Goal: Information Seeking & Learning: Learn about a topic

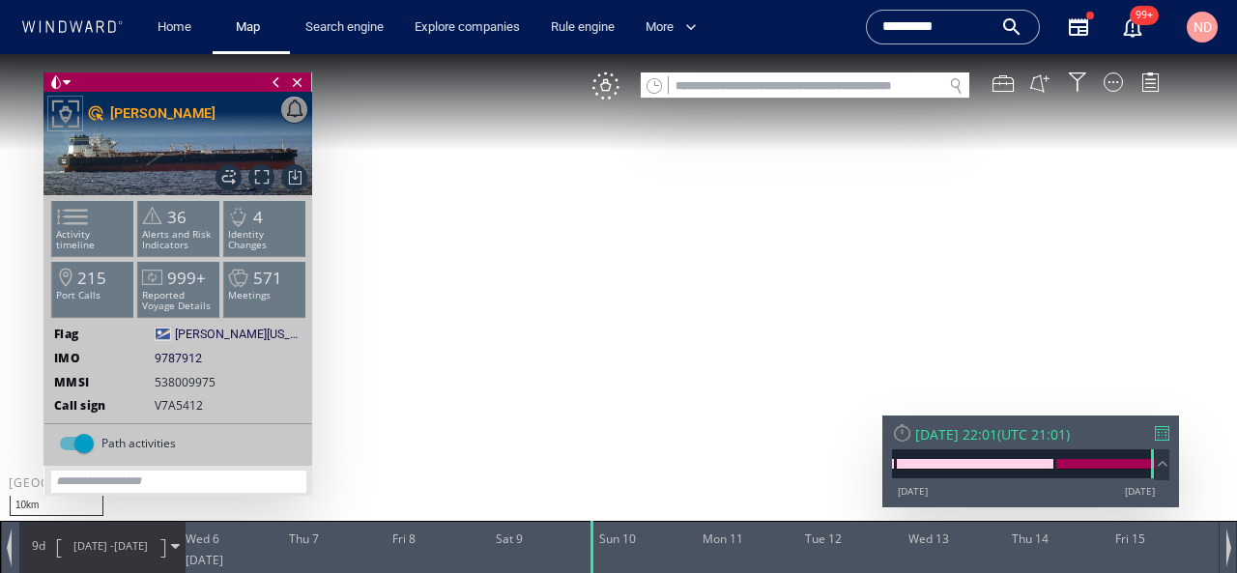
click at [784, 95] on input "text" at bounding box center [805, 86] width 273 height 26
paste input "******"
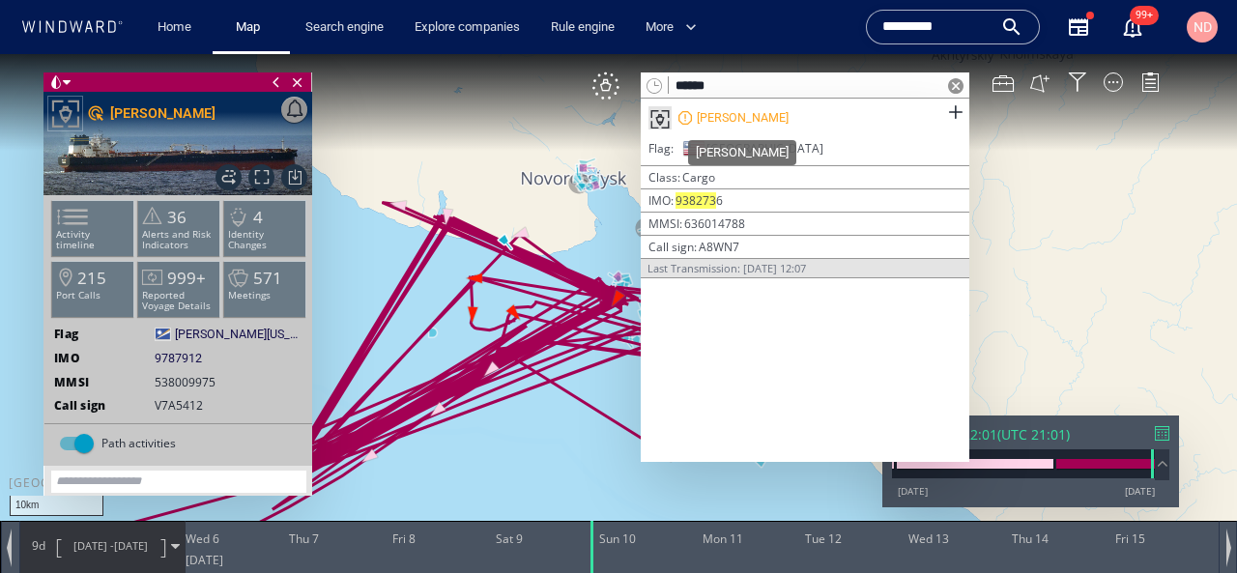
type input "******"
click at [729, 117] on div "[PERSON_NAME]" at bounding box center [743, 117] width 92 height 17
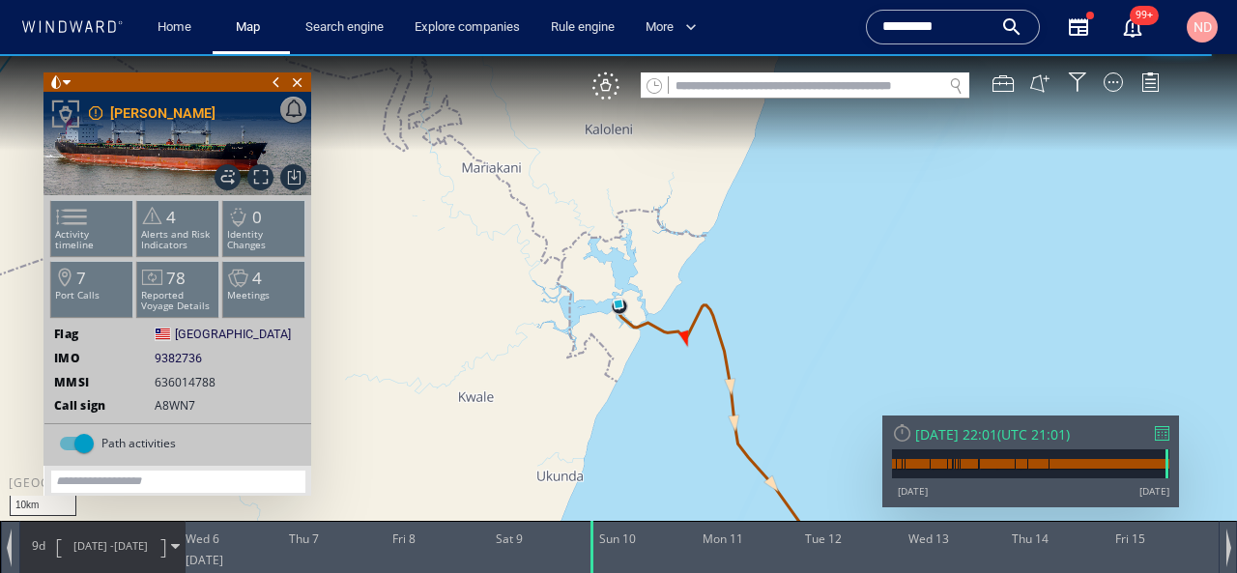
click at [766, 91] on input "text" at bounding box center [805, 86] width 273 height 26
paste input "******"
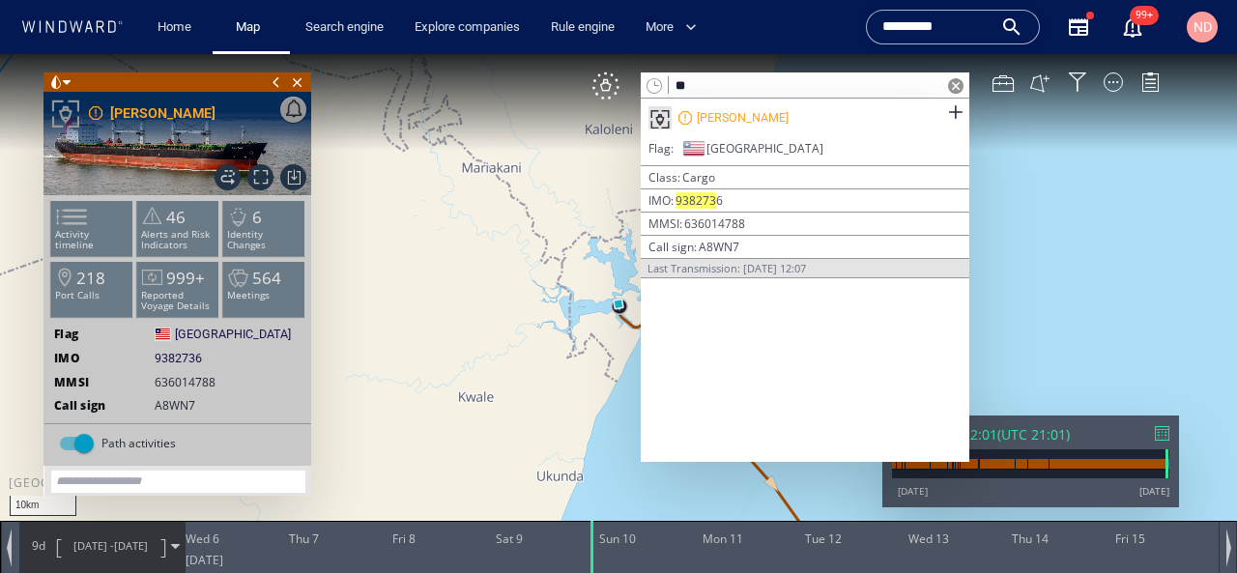
type input "*"
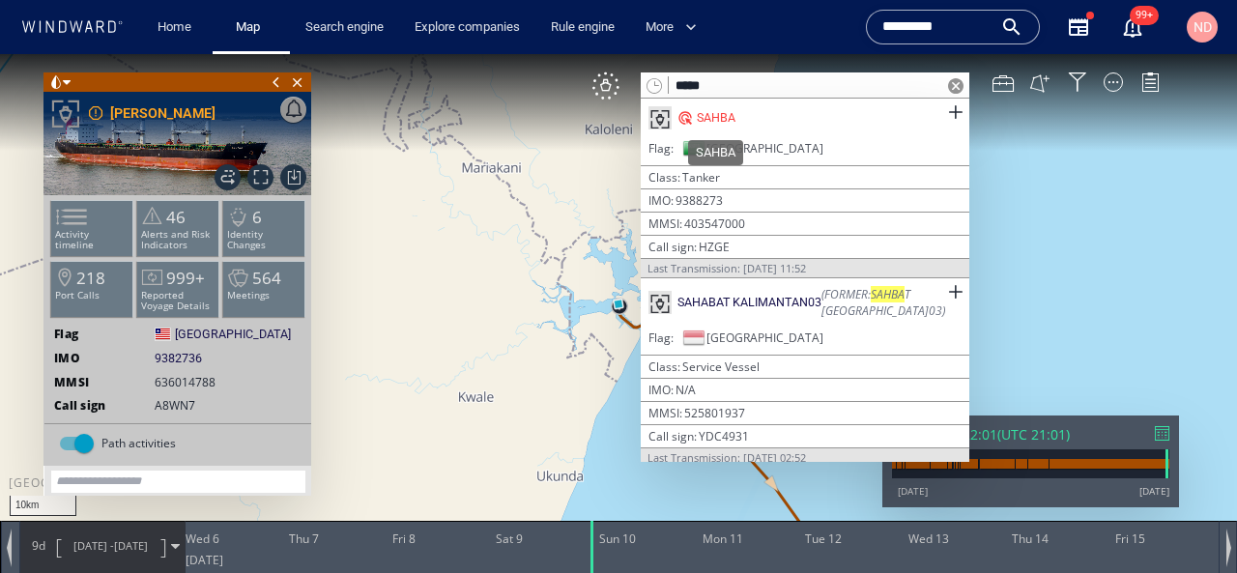
type input "*****"
click at [700, 117] on div "SAHBA" at bounding box center [716, 117] width 39 height 17
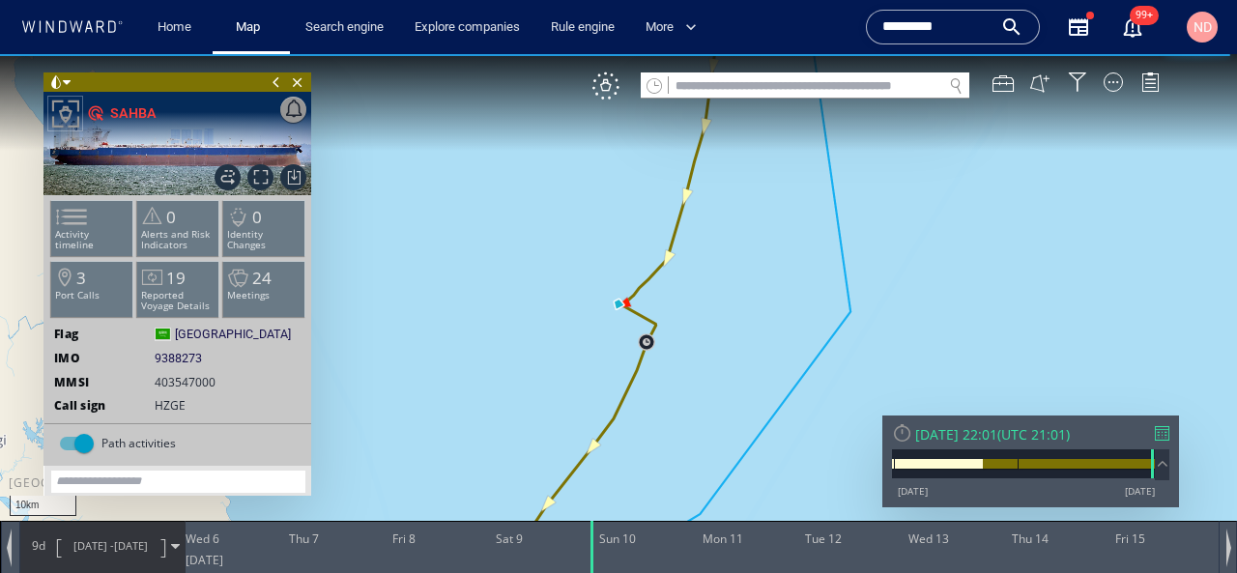
click at [997, 440] on div "[DATE] 22:01" at bounding box center [956, 434] width 82 height 18
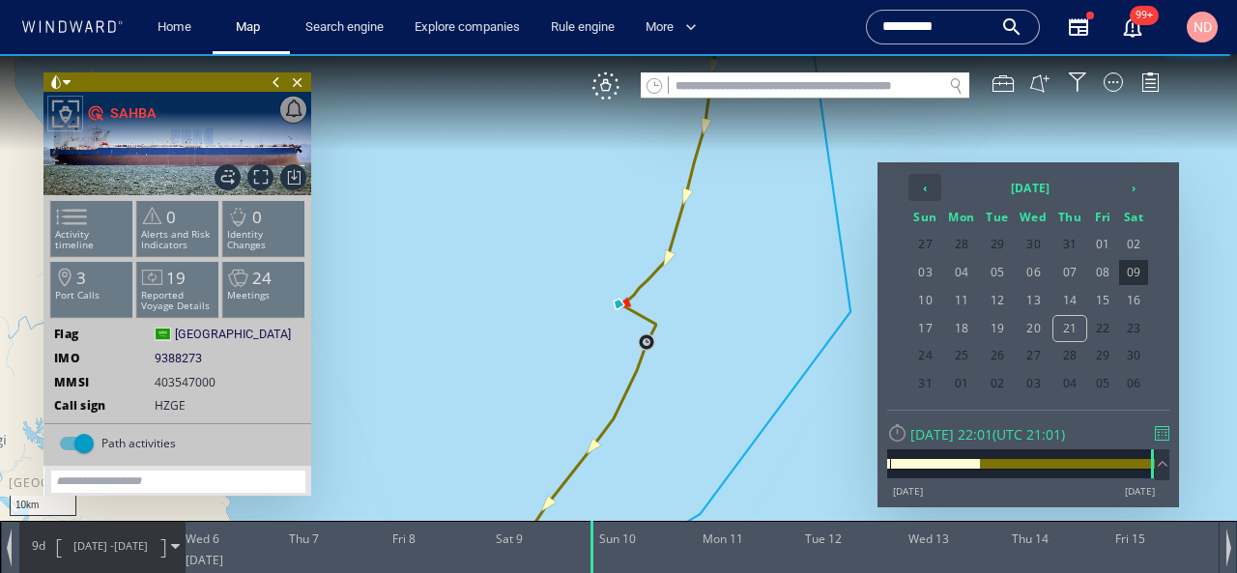
click at [917, 185] on th "‹" at bounding box center [924, 187] width 33 height 27
click at [1103, 240] on span "04" at bounding box center [1102, 244] width 29 height 25
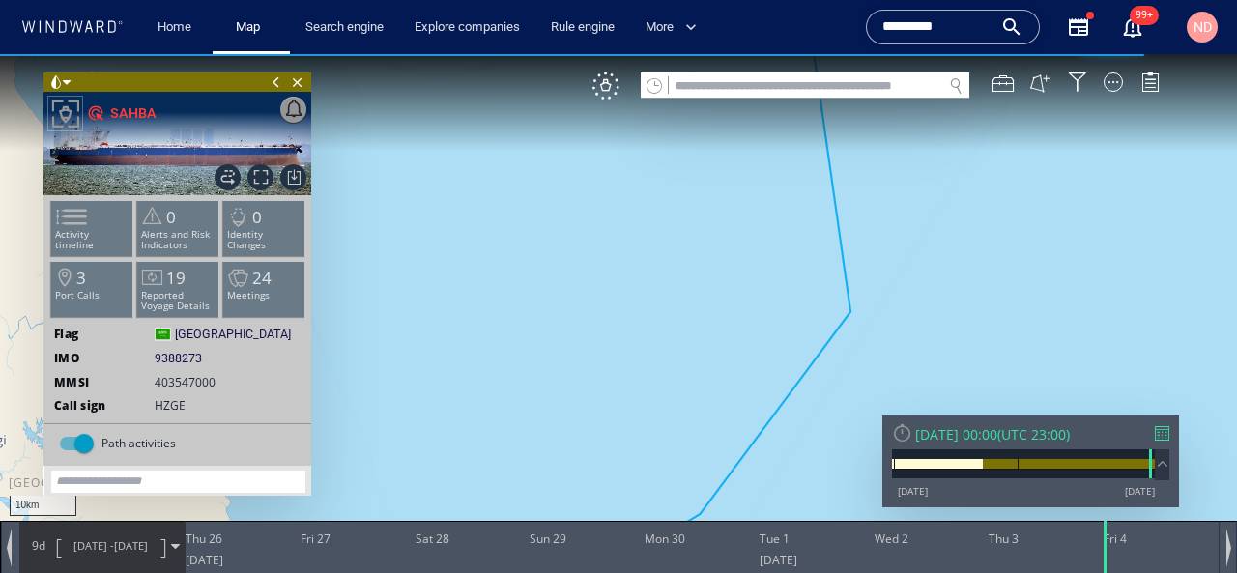
click at [126, 533] on span "[DATE] - [DATE]" at bounding box center [111, 546] width 98 height 48
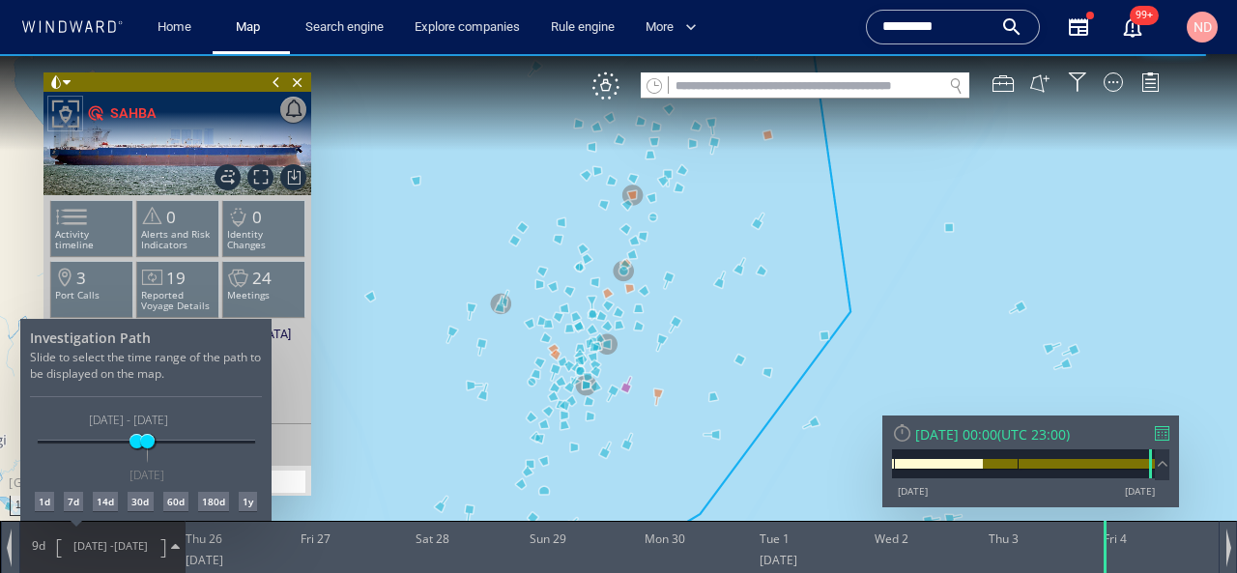
click at [78, 501] on div "7d" at bounding box center [73, 501] width 19 height 19
click at [612, 84] on div at bounding box center [618, 313] width 1237 height 519
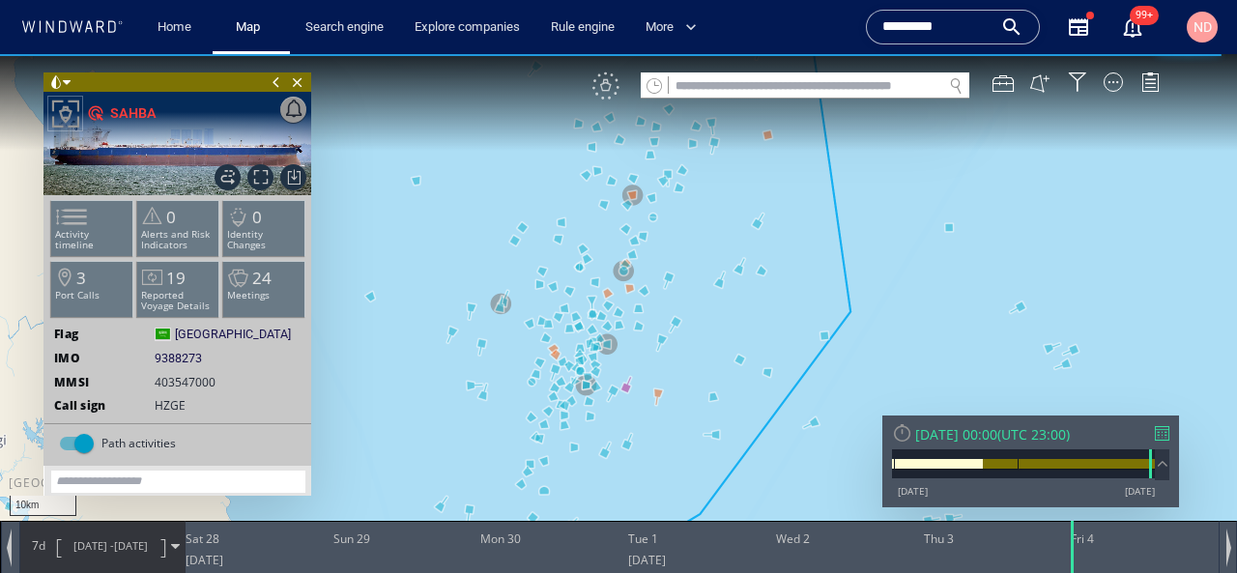
click at [607, 84] on div "VM" at bounding box center [605, 85] width 27 height 27
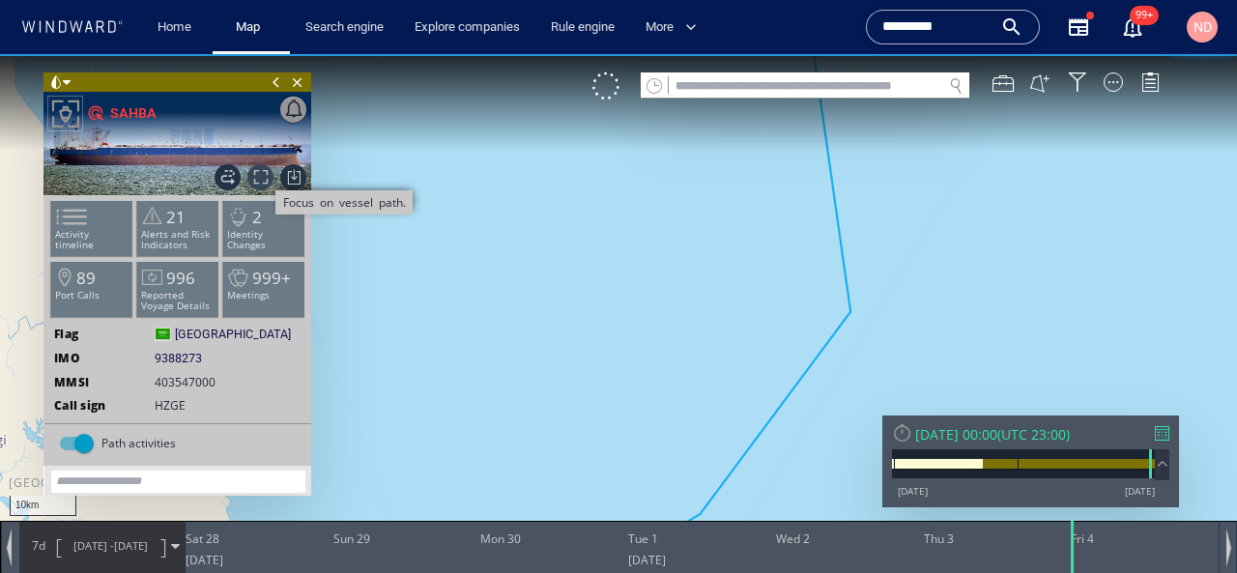
click at [255, 175] on span "Focus on vessel path." at bounding box center [260, 177] width 26 height 26
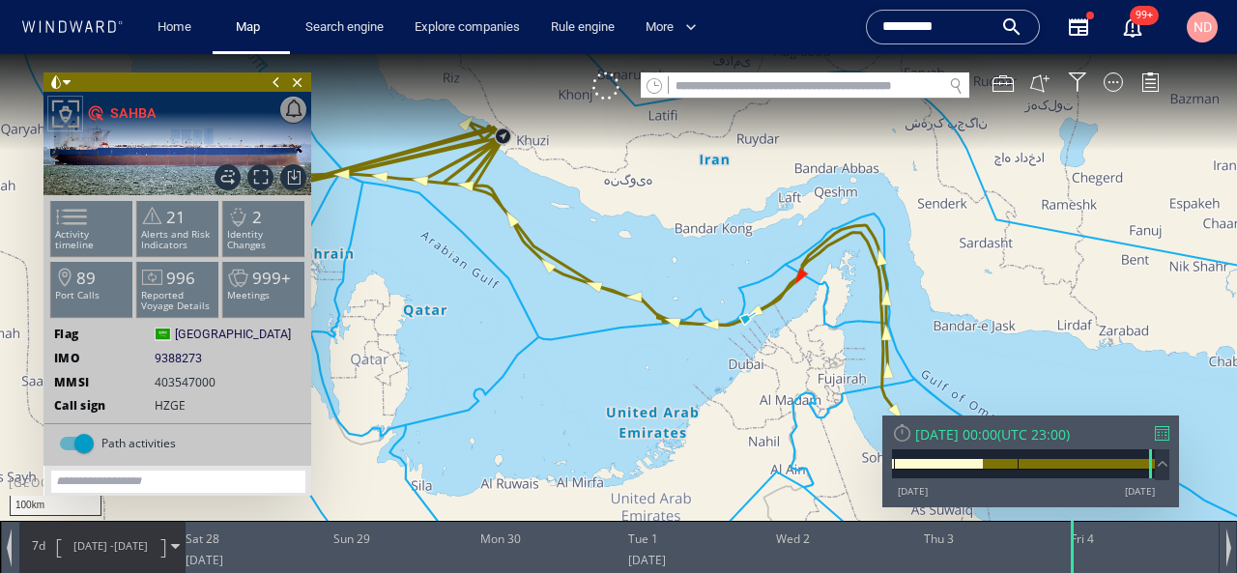
drag, startPoint x: 414, startPoint y: 322, endPoint x: 657, endPoint y: 392, distance: 253.5
click at [657, 392] on canvas "Map" at bounding box center [618, 303] width 1237 height 499
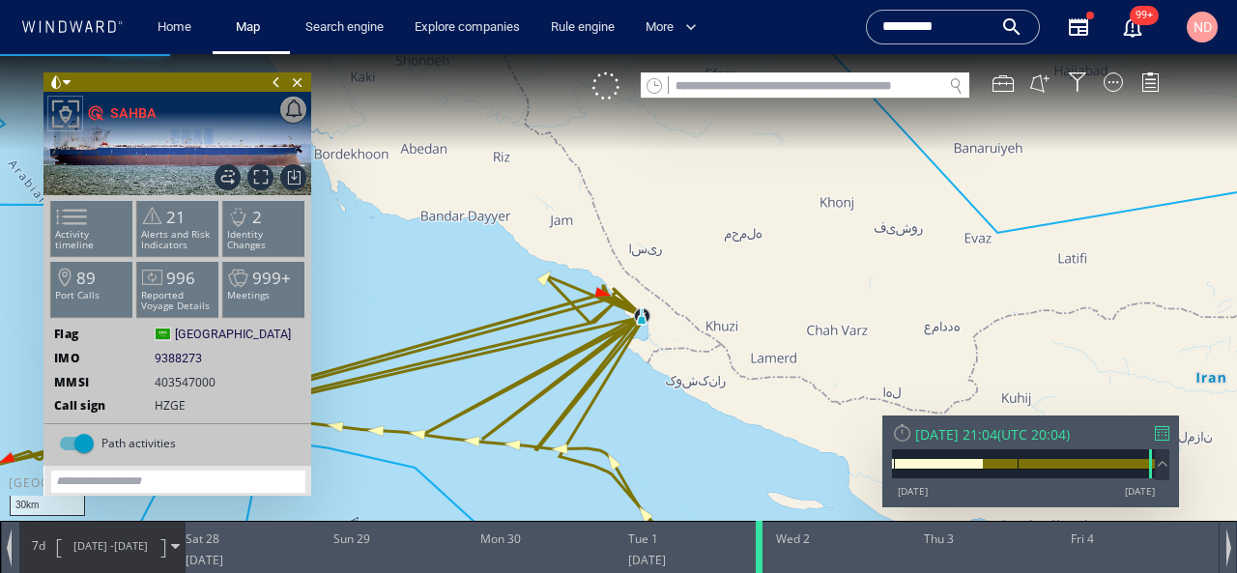
drag, startPoint x: 1074, startPoint y: 543, endPoint x: 720, endPoint y: 532, distance: 354.7
click at [753, 532] on div at bounding box center [762, 547] width 19 height 52
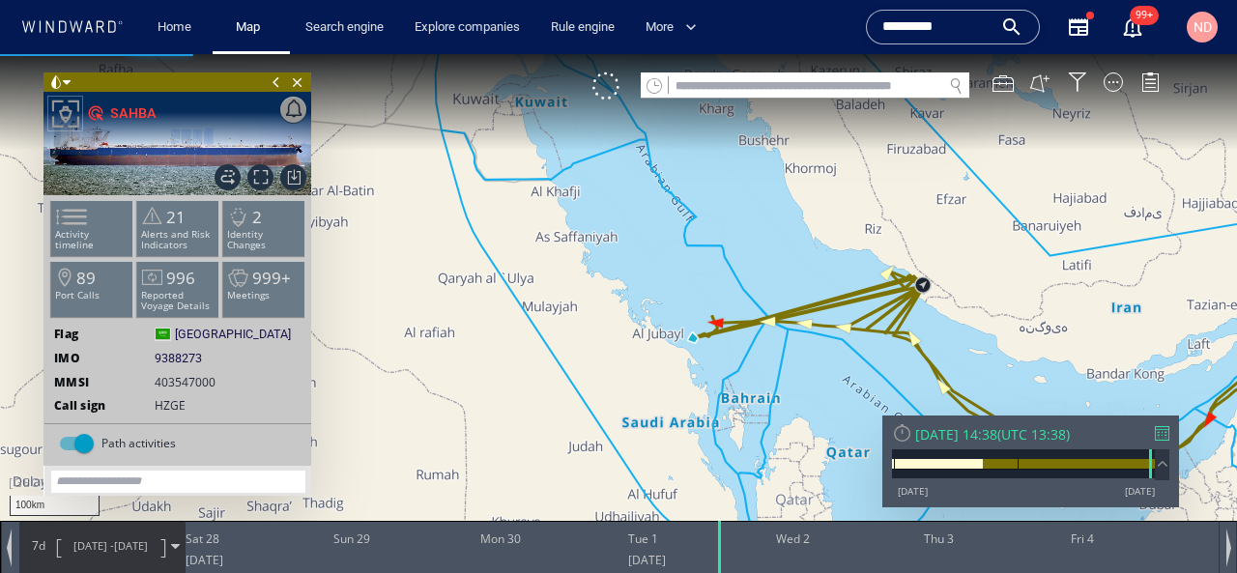
drag, startPoint x: 734, startPoint y: 357, endPoint x: 650, endPoint y: 357, distance: 84.1
click at [650, 357] on canvas "Map" at bounding box center [618, 303] width 1237 height 499
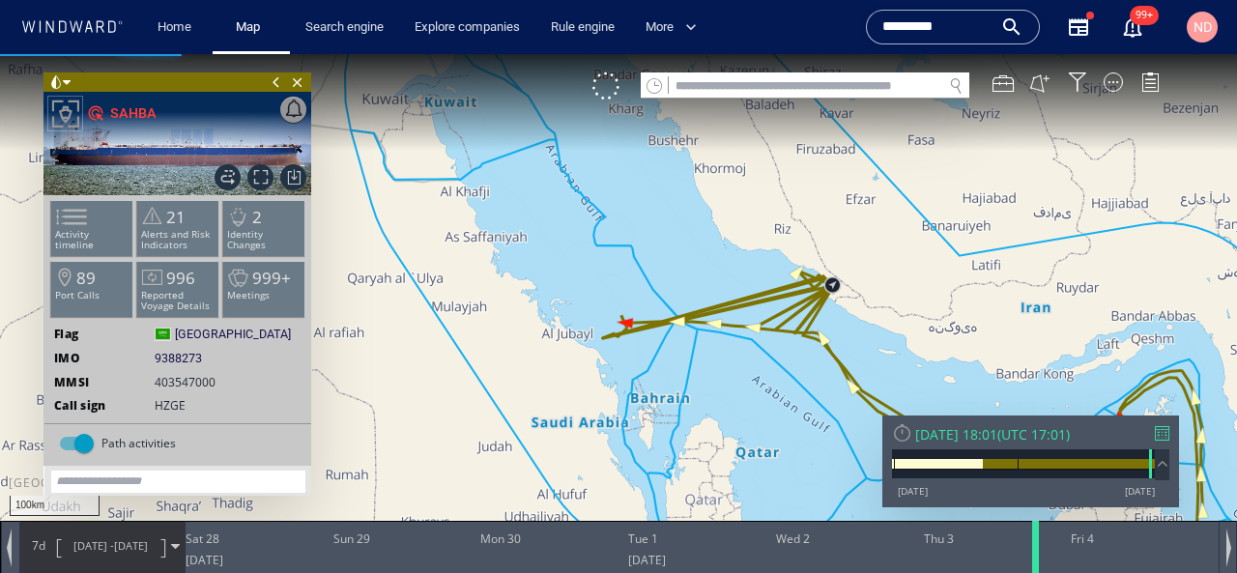
drag, startPoint x: 719, startPoint y: 557, endPoint x: 1034, endPoint y: 552, distance: 315.0
click at [1034, 552] on div at bounding box center [1038, 547] width 19 height 52
click at [764, 98] on div at bounding box center [805, 98] width 328 height 1
click at [768, 85] on input "text" at bounding box center [805, 86] width 273 height 26
paste input "*******"
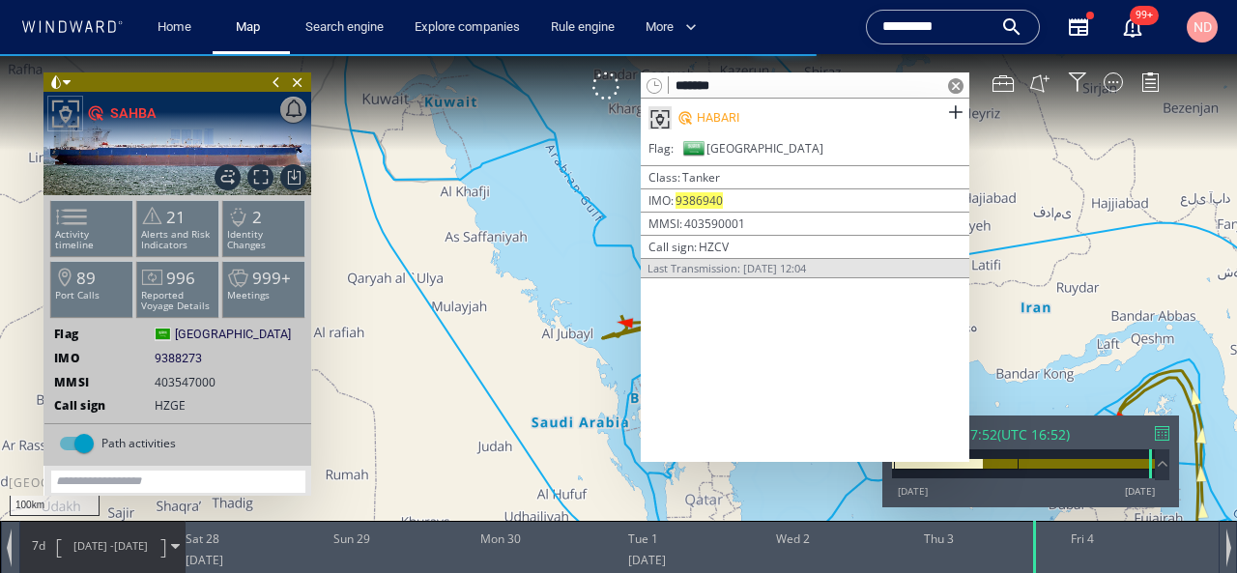
type input "*******"
click at [711, 117] on div "HABARI" at bounding box center [718, 117] width 43 height 17
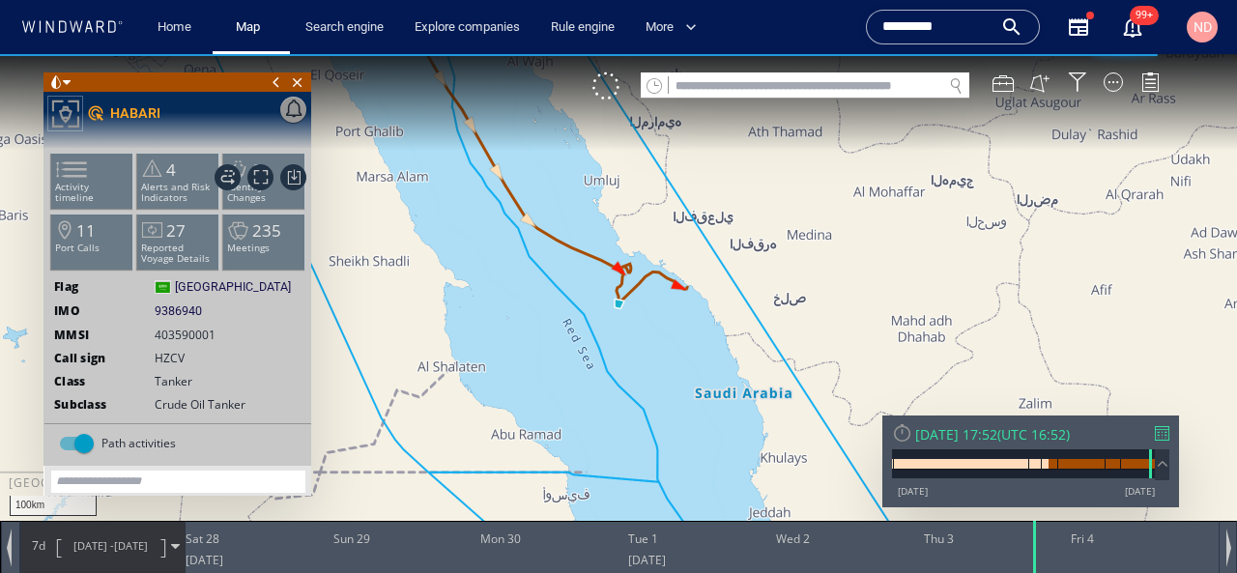
click at [958, 437] on div "[DATE] 17:52" at bounding box center [956, 434] width 82 height 18
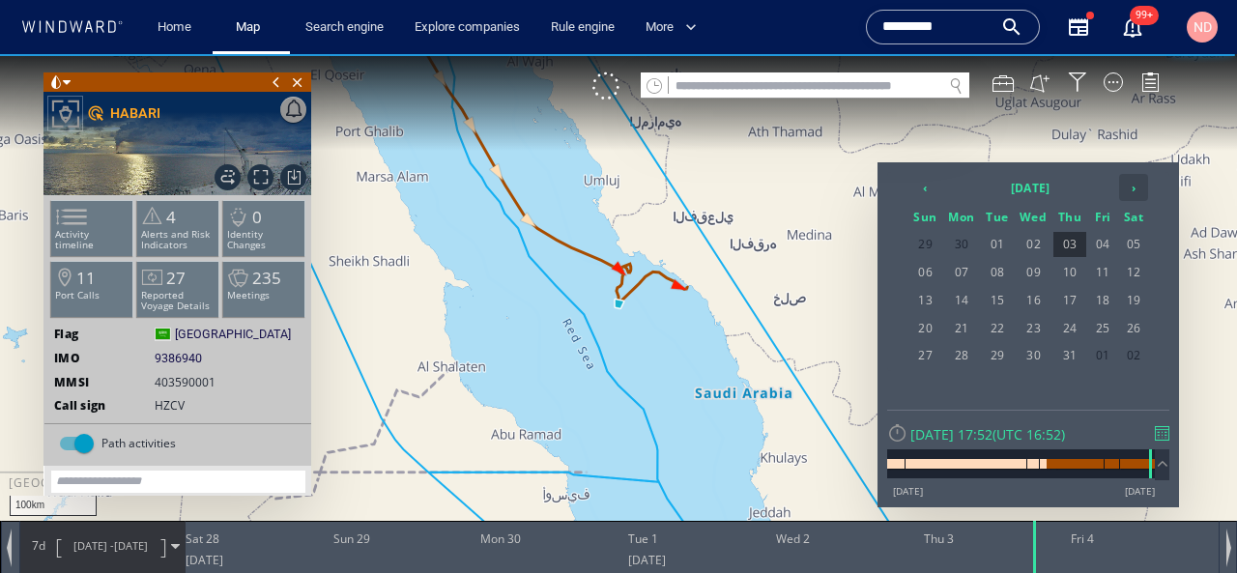
click at [1124, 186] on th "›" at bounding box center [1133, 187] width 29 height 27
click at [1117, 272] on table "‹ [DATE] › Sun Mon Tue Wed Thu Fri Sat 27 28 29 30 31 01 02 03 04 05 06 07 08 0…" at bounding box center [1027, 285] width 243 height 227
click at [1106, 272] on span "08" at bounding box center [1102, 272] width 29 height 25
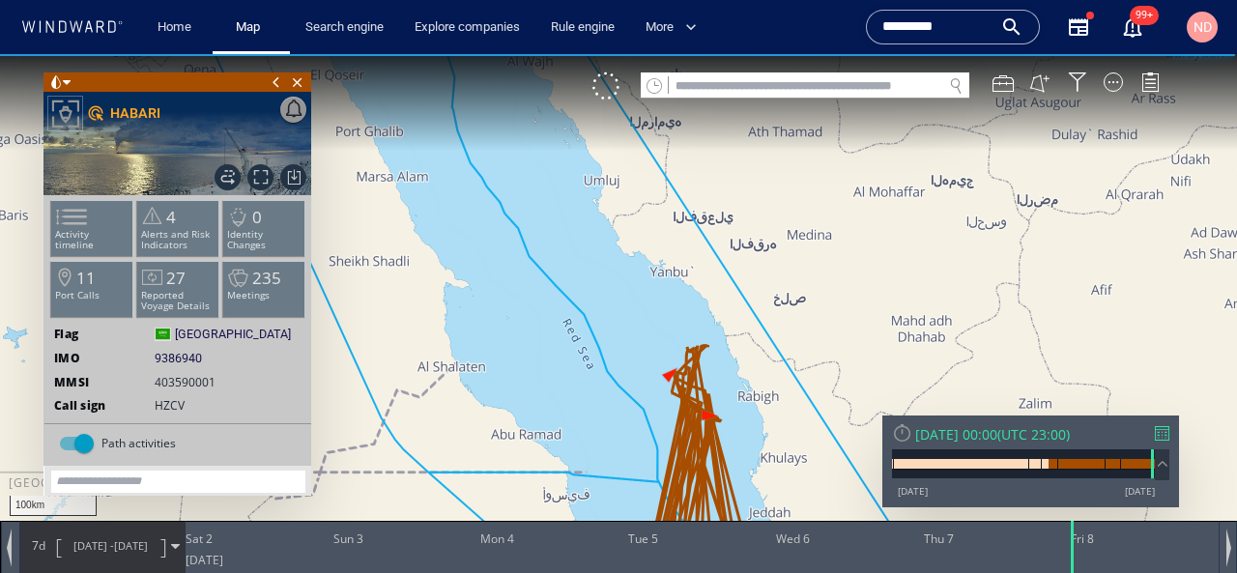
drag, startPoint x: 565, startPoint y: 471, endPoint x: 467, endPoint y: 292, distance: 204.1
click at [467, 292] on canvas "Map" at bounding box center [618, 303] width 1237 height 499
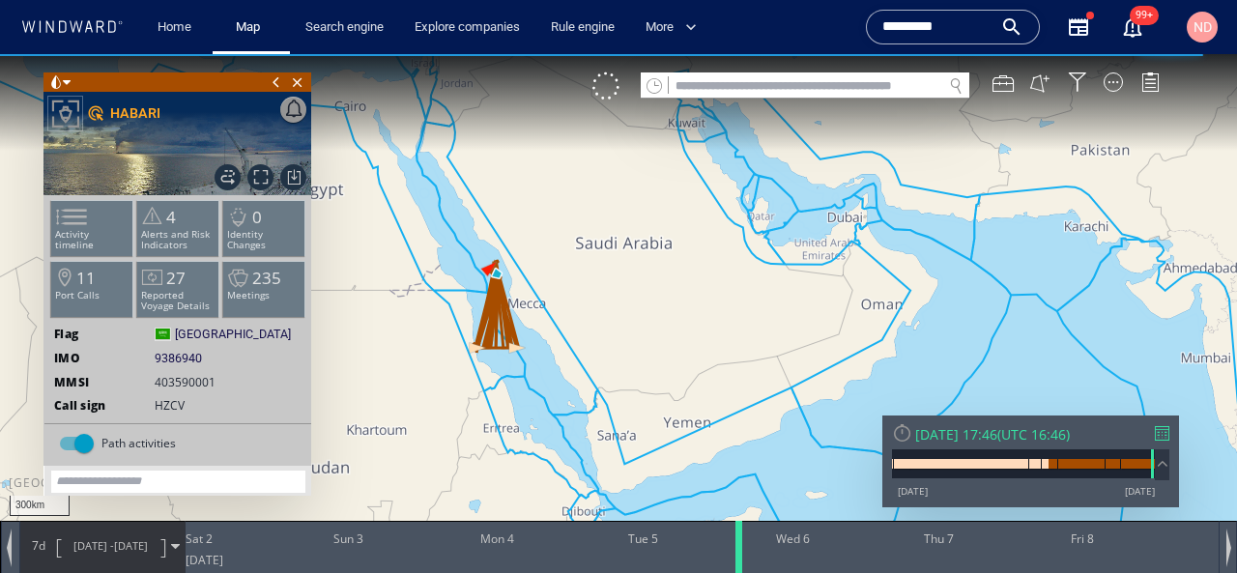
drag, startPoint x: 1071, startPoint y: 547, endPoint x: 739, endPoint y: 560, distance: 332.6
click at [739, 560] on div at bounding box center [741, 547] width 19 height 52
drag, startPoint x: 739, startPoint y: 560, endPoint x: 692, endPoint y: 555, distance: 47.7
click at [757, 559] on div at bounding box center [766, 547] width 19 height 52
